Goal: Information Seeking & Learning: Learn about a topic

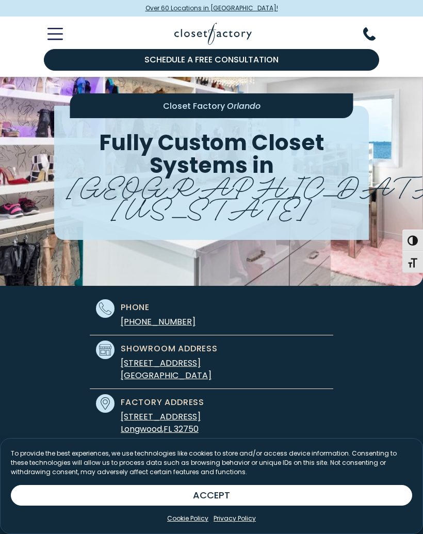
click at [281, 494] on button "ACCEPT" at bounding box center [211, 495] width 401 height 21
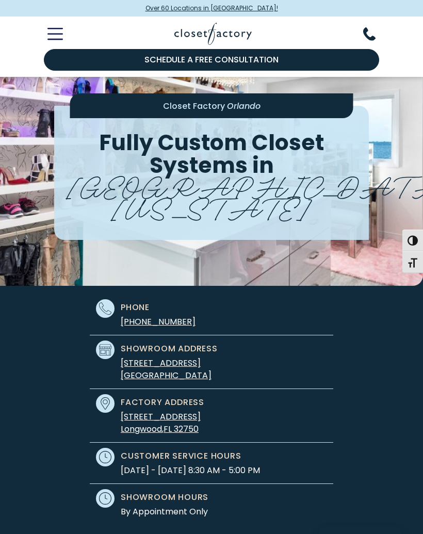
click at [55, 35] on icon "Toggle Mobile Menu" at bounding box center [54, 34] width 15 height 12
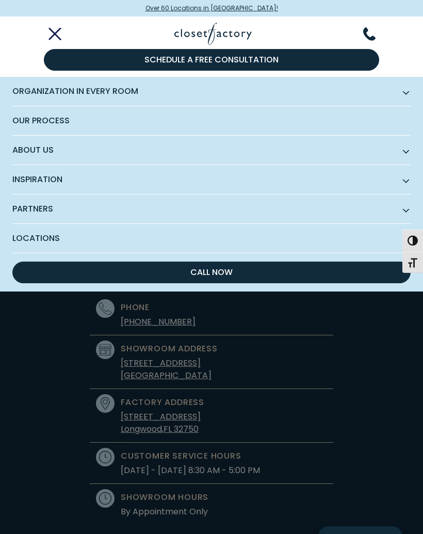
click at [120, 90] on span "Organization in Every Room" at bounding box center [211, 91] width 398 height 29
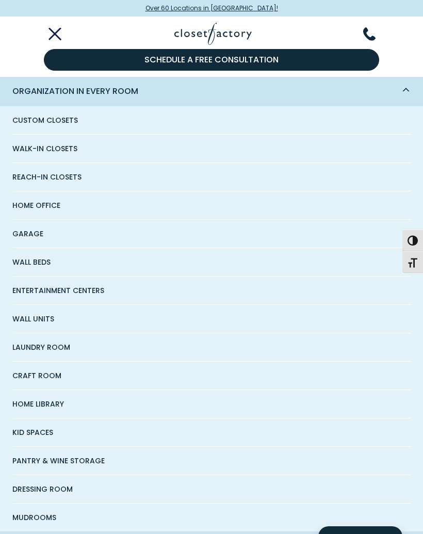
click at [52, 204] on span "Home Office" at bounding box center [36, 205] width 48 height 28
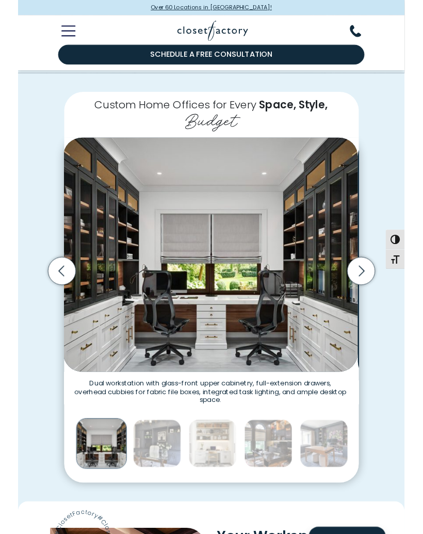
scroll to position [167, 0]
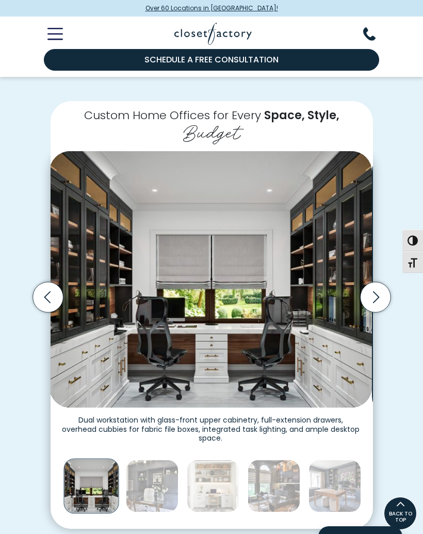
click at [373, 293] on icon "Next slide" at bounding box center [375, 297] width 30 height 30
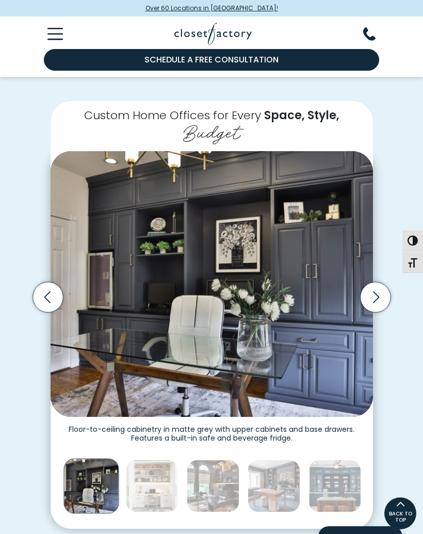
click at [372, 287] on icon "Next slide" at bounding box center [375, 297] width 30 height 30
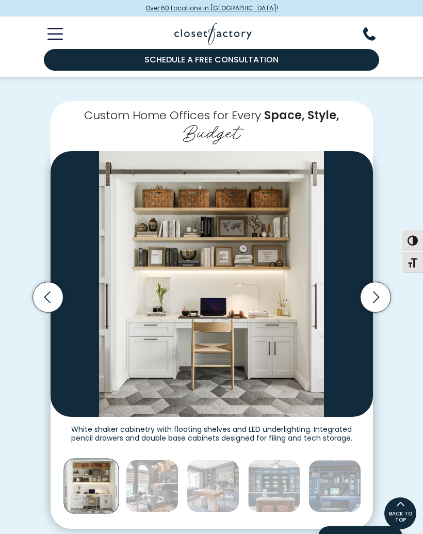
click at [371, 295] on icon "Next slide" at bounding box center [375, 297] width 30 height 30
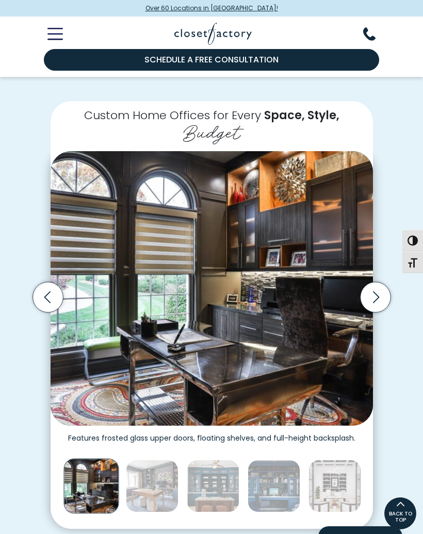
click at [54, 291] on icon "Previous slide" at bounding box center [48, 297] width 30 height 30
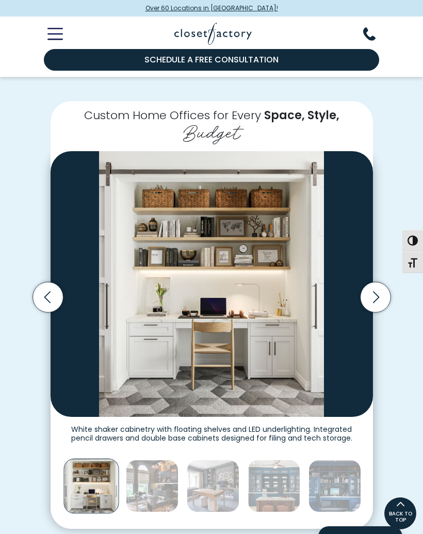
click at [370, 288] on icon "Next slide" at bounding box center [375, 297] width 30 height 30
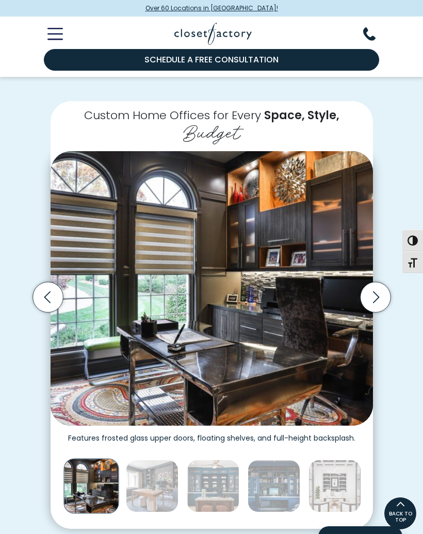
click at [368, 287] on icon "Next slide" at bounding box center [375, 297] width 30 height 30
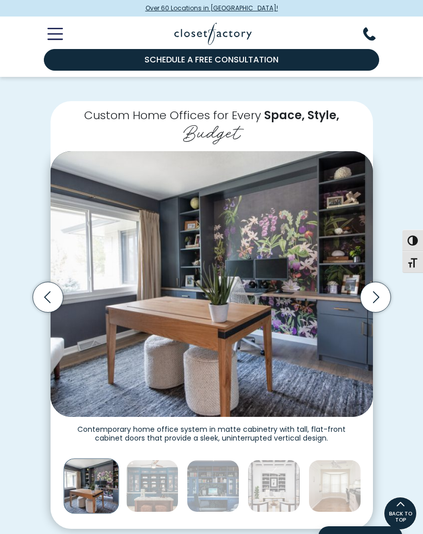
click at [375, 287] on icon "Next slide" at bounding box center [375, 297] width 30 height 30
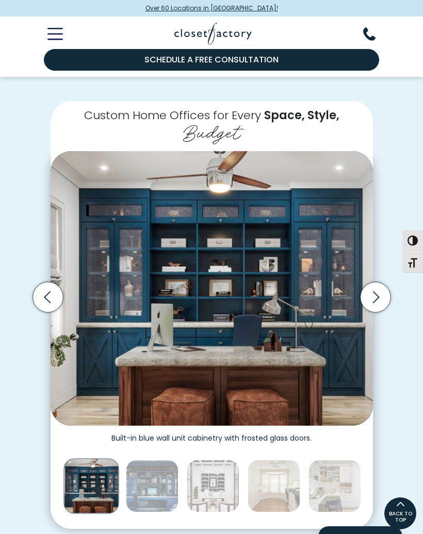
click at [378, 284] on icon "Next slide" at bounding box center [375, 297] width 30 height 30
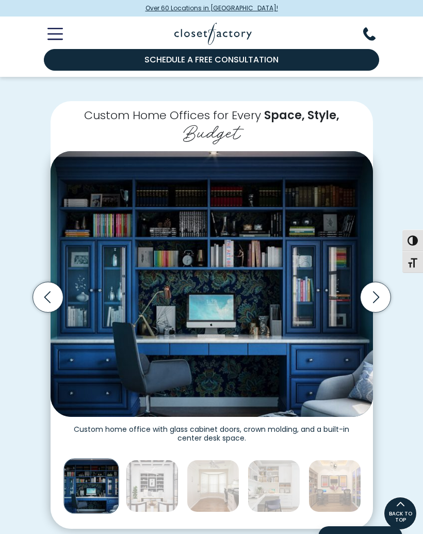
click at [376, 293] on icon "Next slide" at bounding box center [375, 297] width 30 height 30
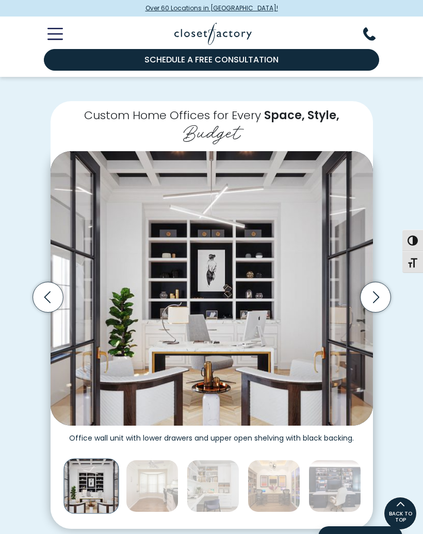
click at [374, 293] on icon "Next slide" at bounding box center [375, 297] width 30 height 30
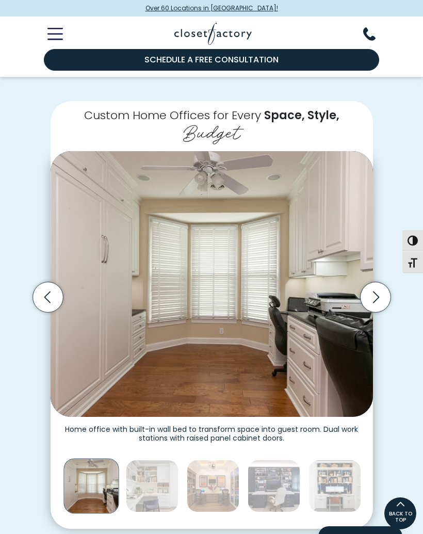
click at [374, 291] on icon "Next slide" at bounding box center [375, 297] width 30 height 30
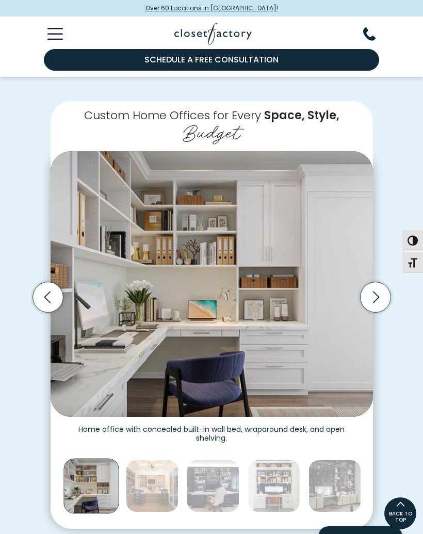
click at [369, 292] on icon "Next slide" at bounding box center [375, 297] width 30 height 30
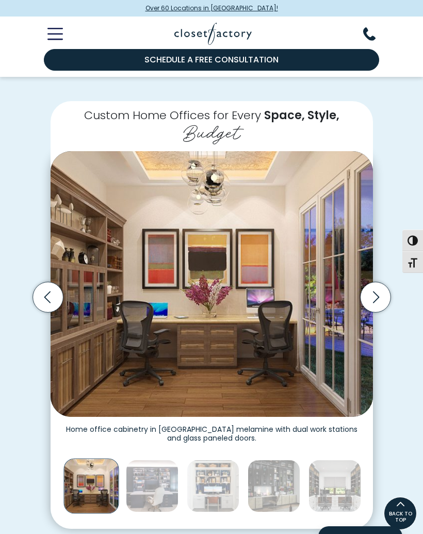
click at [382, 287] on icon "Next slide" at bounding box center [375, 297] width 30 height 30
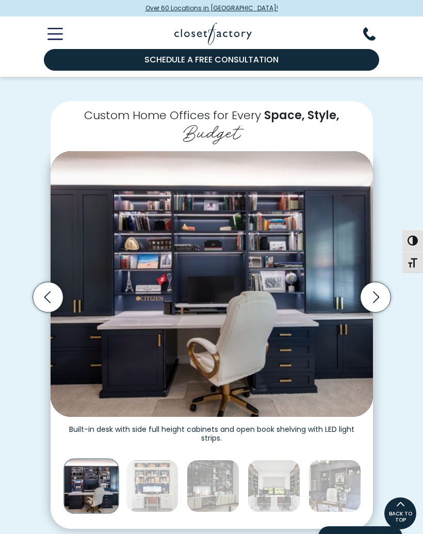
click at [378, 290] on icon "Next slide" at bounding box center [375, 297] width 30 height 30
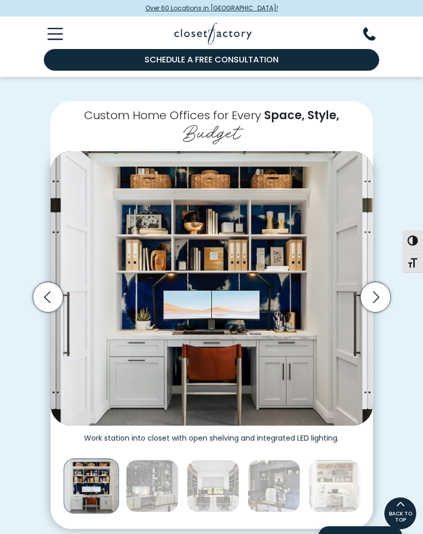
click at [371, 292] on icon "Next slide" at bounding box center [375, 297] width 30 height 30
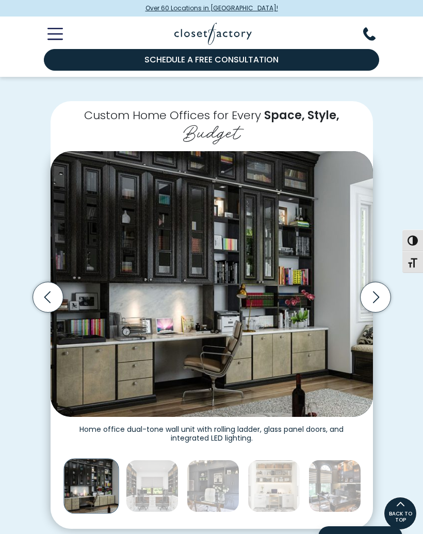
click at [376, 290] on icon "Next slide" at bounding box center [375, 297] width 30 height 30
